Goal: Check status

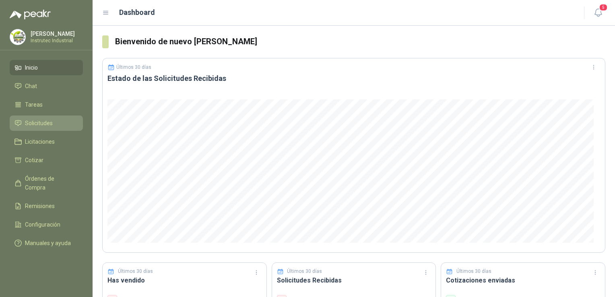
drag, startPoint x: 0, startPoint y: 0, endPoint x: 46, endPoint y: 120, distance: 128.6
click at [46, 120] on span "Solicitudes" at bounding box center [39, 123] width 28 height 9
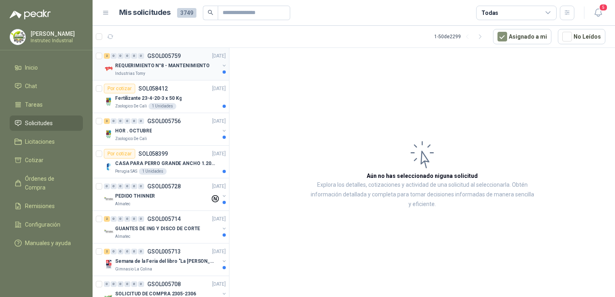
click at [177, 76] on div "Industrias Tomy" at bounding box center [167, 73] width 104 height 6
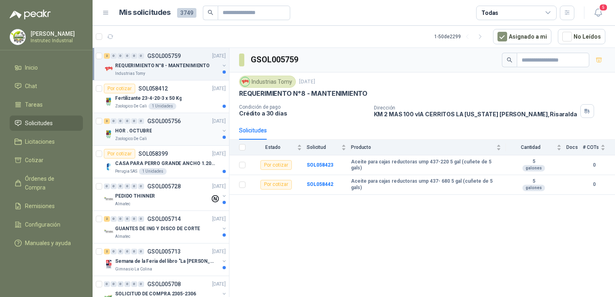
click at [166, 134] on div "HOR . OCTUBRE" at bounding box center [167, 131] width 104 height 10
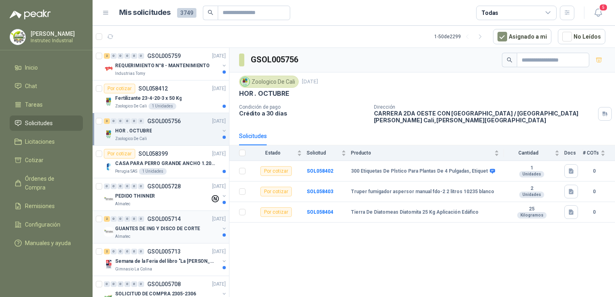
click at [159, 239] on div "2 0 0 0 0 0 GSOL005714 [DATE] GUANTES DE ING Y DISCO [PERSON_NAME] Almatec" at bounding box center [161, 227] width 137 height 33
